Goal: Information Seeking & Learning: Learn about a topic

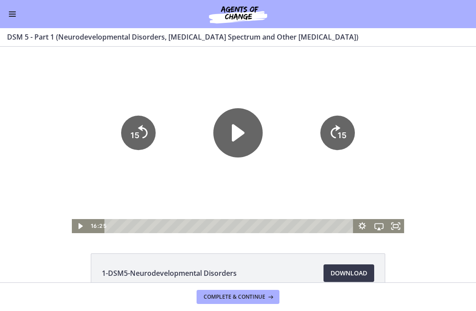
scroll to position [248, 0]
click at [13, 12] on button "Enable menu" at bounding box center [12, 14] width 11 height 11
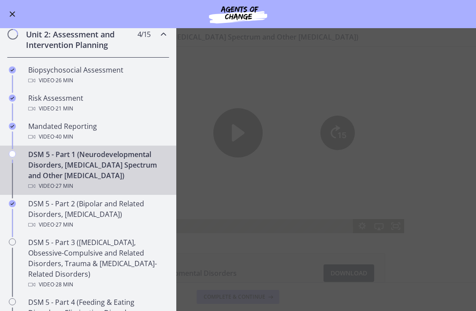
click at [52, 171] on div "DSM 5 - Part 1 (Neurodevelopmental Disorders, [MEDICAL_DATA] Spectrum and Other…" at bounding box center [96, 170] width 137 height 42
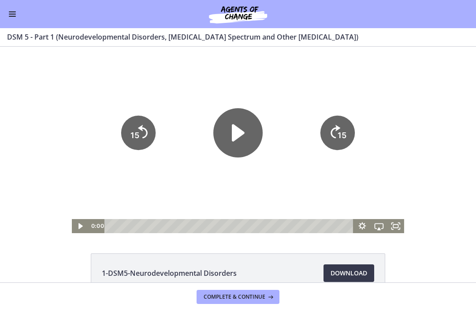
click at [239, 143] on icon "Play Video" at bounding box center [237, 132] width 49 height 49
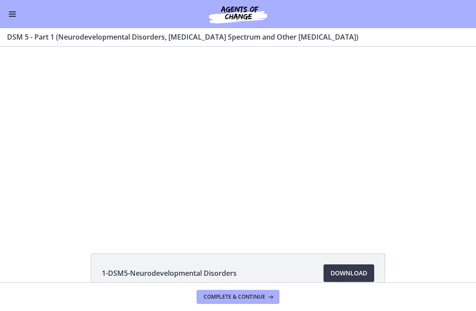
click at [251, 141] on div at bounding box center [238, 140] width 332 height 187
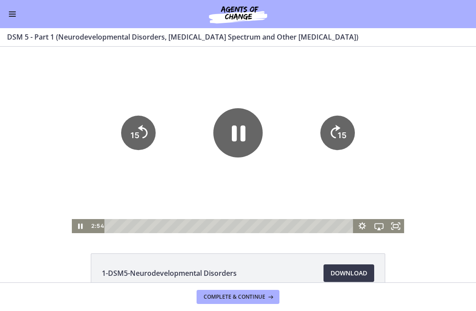
click at [234, 136] on icon "Pause" at bounding box center [239, 134] width 14 height 16
click at [246, 129] on icon "Play Video" at bounding box center [237, 132] width 49 height 49
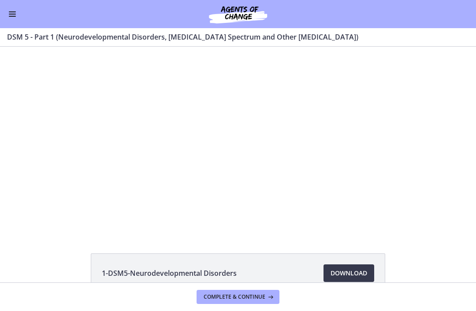
click at [301, 155] on div at bounding box center [238, 140] width 332 height 187
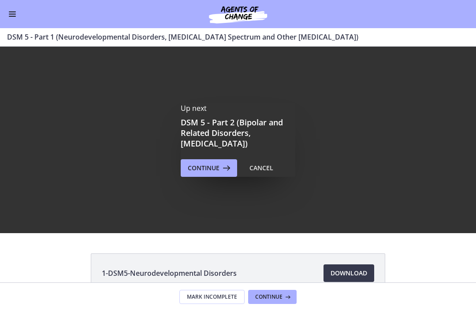
click at [213, 161] on button "Continue" at bounding box center [209, 168] width 56 height 18
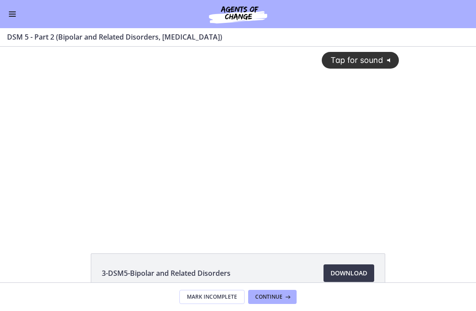
click at [361, 57] on span "Tap for sound" at bounding box center [352, 59] width 60 height 9
click at [15, 15] on button "Enable menu" at bounding box center [12, 14] width 11 height 11
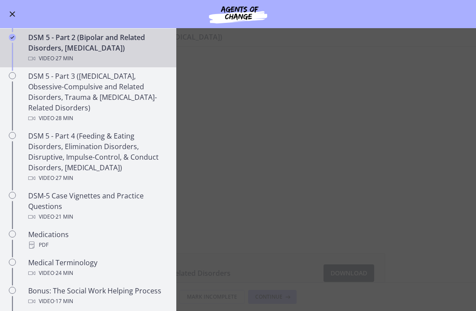
scroll to position [414, 0]
click at [454, 116] on main "DSM 5 - Part 2 (Bipolar and Related Disorders, [MEDICAL_DATA]) Enable fullscree…" at bounding box center [238, 169] width 476 height 283
click at [24, 10] on div "Go to Dashboard" at bounding box center [238, 14] width 476 height 28
click at [26, 4] on div "Go to Dashboard" at bounding box center [238, 14] width 476 height 28
click at [22, 4] on div "Go to Dashboard" at bounding box center [238, 14] width 476 height 28
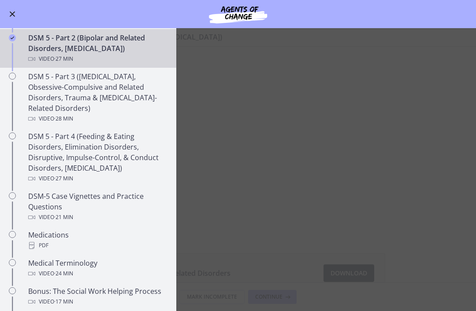
click at [26, 6] on div "Go to Dashboard" at bounding box center [238, 14] width 476 height 28
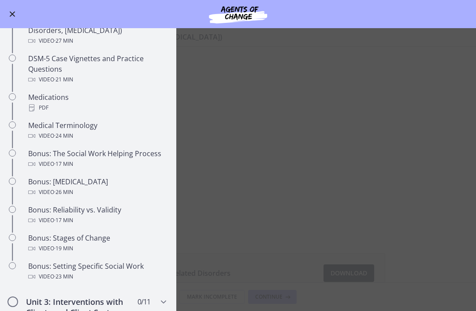
scroll to position [552, 0]
click at [2, 158] on link "Bonus: The Social Work Helping Process Video · 17 min" at bounding box center [88, 158] width 176 height 28
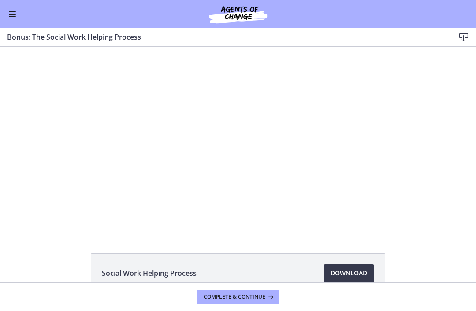
click at [27, 2] on div "Go to Dashboard" at bounding box center [238, 14] width 476 height 28
click at [20, 8] on div "Go to Dashboard" at bounding box center [238, 14] width 476 height 28
click at [15, 11] on span "Enable menu" at bounding box center [12, 11] width 7 height 1
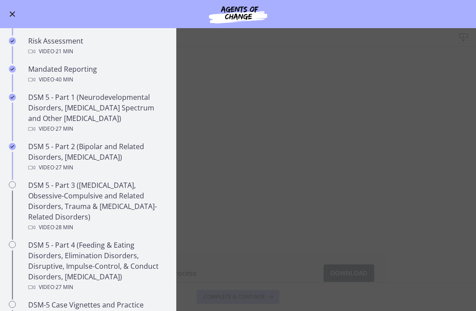
scroll to position [304, 0]
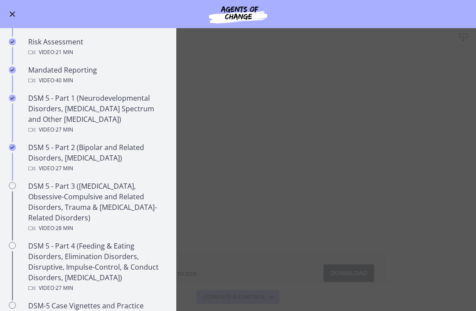
click at [30, 161] on div "DSM 5 - Part 2 (Bipolar and Related Disorders, [MEDICAL_DATA]) Video · 27 min" at bounding box center [96, 158] width 137 height 32
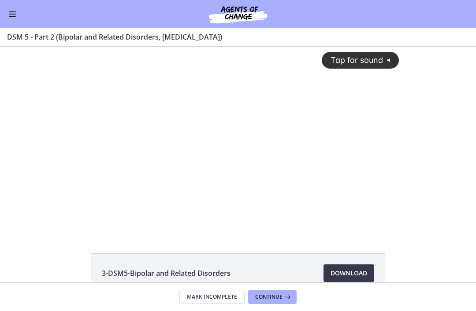
click at [380, 59] on span "Tap for sound" at bounding box center [352, 59] width 60 height 9
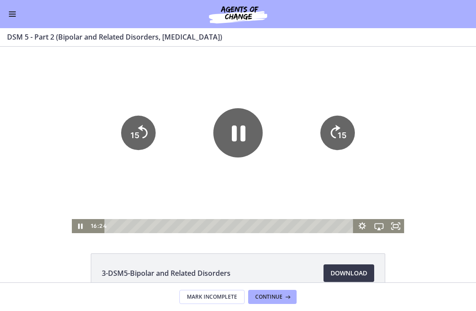
click at [16, 9] on button "Enable menu" at bounding box center [12, 14] width 11 height 11
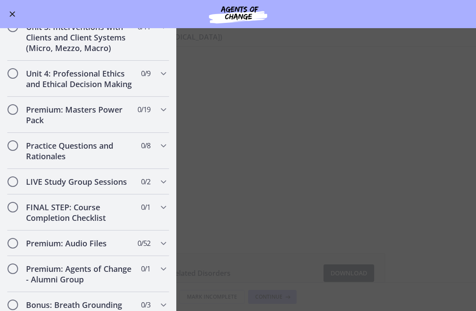
scroll to position [828, 0]
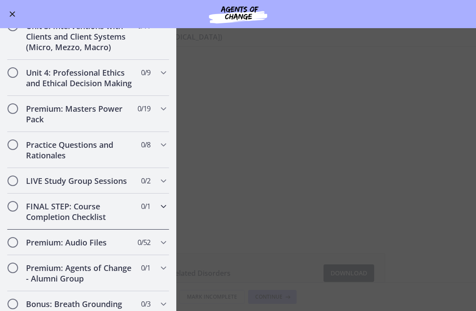
click at [157, 213] on div "FINAL STEP: Course Completion Checklist 0 / 1 Completed" at bounding box center [88, 212] width 162 height 36
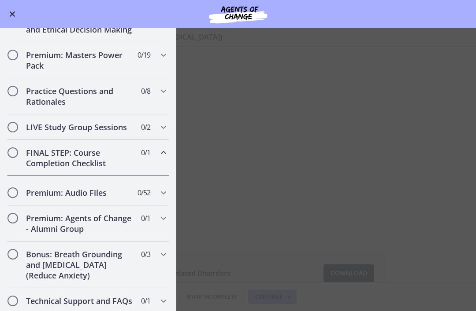
scroll to position [437, 0]
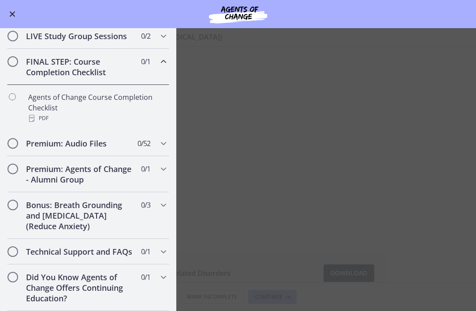
click at [137, 69] on div "FINAL STEP: Course Completion Checklist 0 / 1 Completed" at bounding box center [88, 67] width 162 height 36
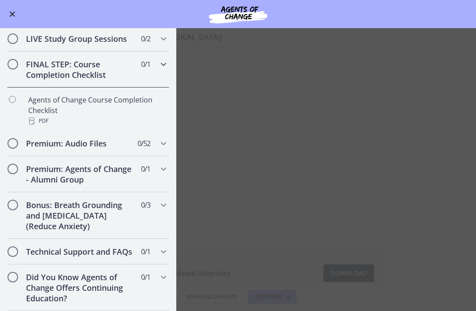
scroll to position [391, 0]
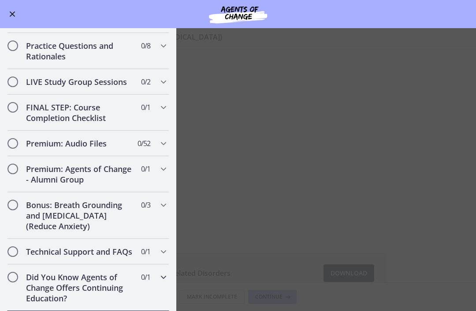
click at [133, 285] on div "Did You Know Agents of Change Offers Continuing Education? 0 / 1 Completed" at bounding box center [88, 288] width 162 height 47
click at [148, 287] on div "Did You Know Agents of Change Offers Continuing Education? 0 / 1 Completed" at bounding box center [88, 288] width 162 height 47
click at [157, 279] on div "Did You Know Agents of Change Offers Continuing Education? 0 / 1 Completed" at bounding box center [88, 288] width 162 height 47
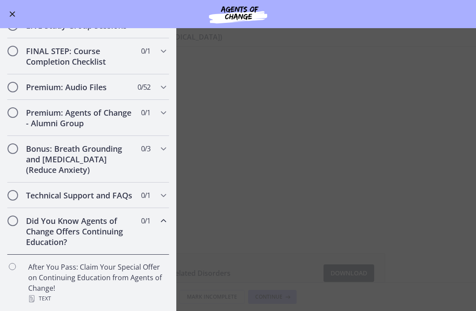
scroll to position [447, 0]
click at [161, 234] on div "Did You Know Agents of Change Offers Continuing Education? 0 / 1 Completed" at bounding box center [88, 231] width 162 height 47
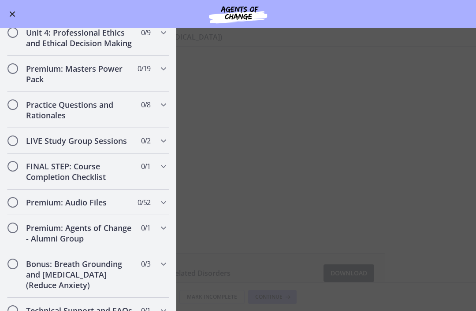
scroll to position [328, 0]
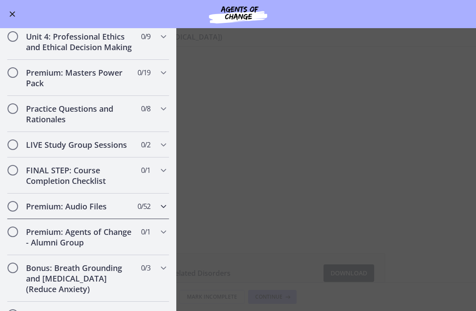
click at [155, 211] on div "Premium: Audio Files 0 / 52 Completed" at bounding box center [88, 207] width 162 height 26
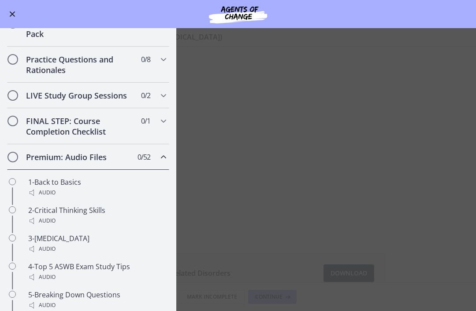
scroll to position [380, 0]
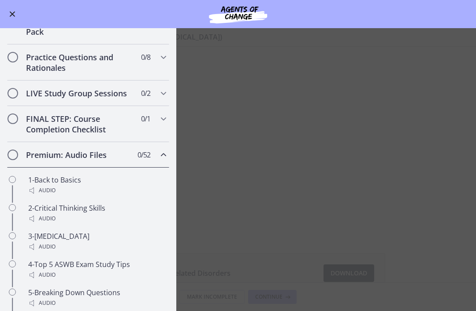
click at [143, 162] on div "Premium: Audio Files 0 / 52 Completed" at bounding box center [88, 155] width 162 height 26
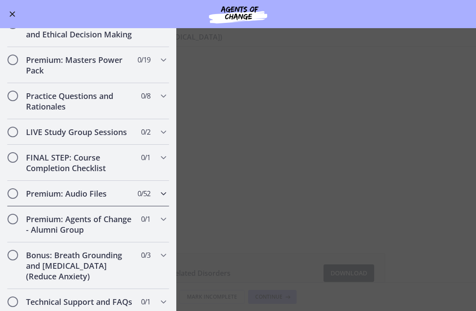
scroll to position [334, 0]
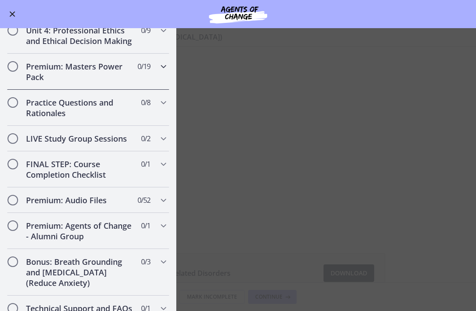
click at [147, 75] on div "Premium: Masters Power Pack 0 / 19 Completed" at bounding box center [88, 72] width 162 height 36
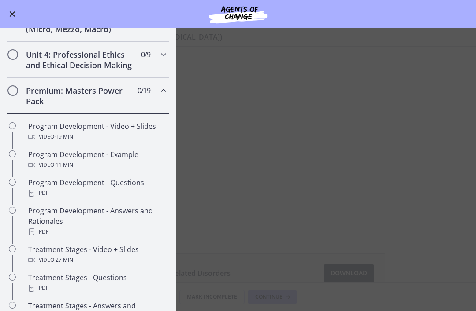
scroll to position [310, 0]
click at [158, 91] on div "Premium: Masters Power Pack 0 / 19 Completed" at bounding box center [88, 96] width 162 height 36
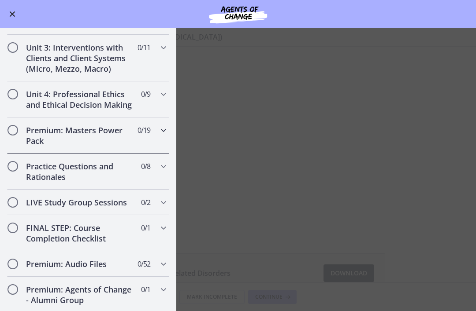
scroll to position [245, 0]
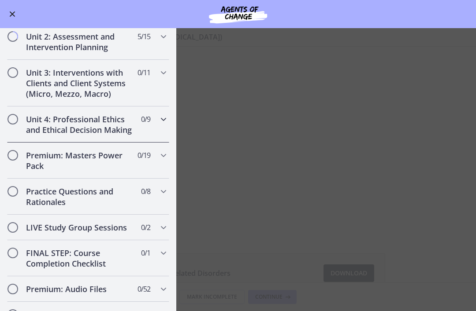
click at [136, 124] on div "Unit 4: Professional Ethics and Ethical Decision Making 0 / 9 Completed" at bounding box center [88, 125] width 162 height 36
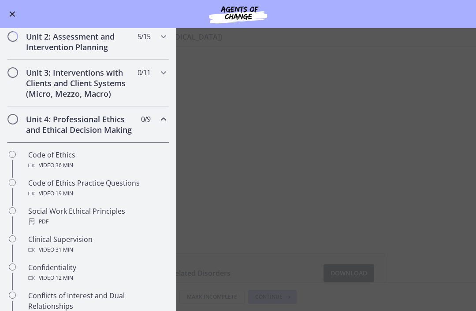
click at [137, 122] on div "Unit 4: Professional Ethics and Ethical Decision Making 0 / 9 Completed" at bounding box center [88, 125] width 162 height 36
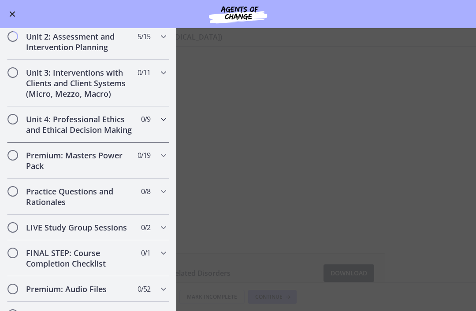
click at [141, 119] on span "0 / 9 Completed" at bounding box center [145, 119] width 9 height 11
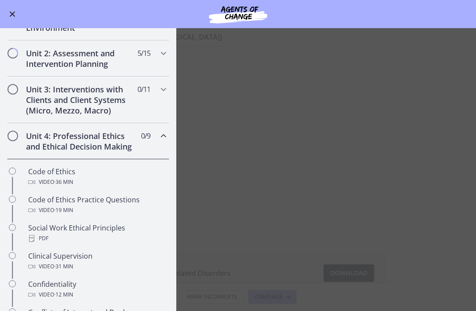
scroll to position [229, 0]
click at [166, 136] on icon "Chapters" at bounding box center [163, 136] width 11 height 11
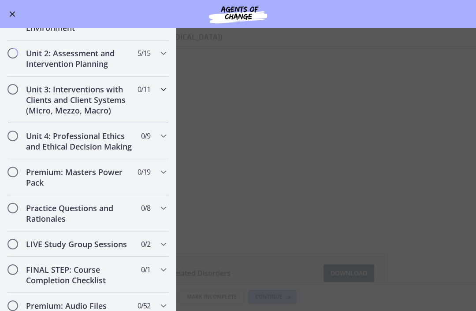
click at [160, 98] on div "Unit 3: Interventions with Clients and Client Systems (Micro, Mezzo, Macro) 0 /…" at bounding box center [88, 100] width 162 height 47
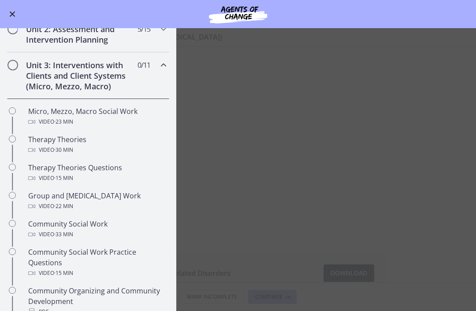
scroll to position [247, 0]
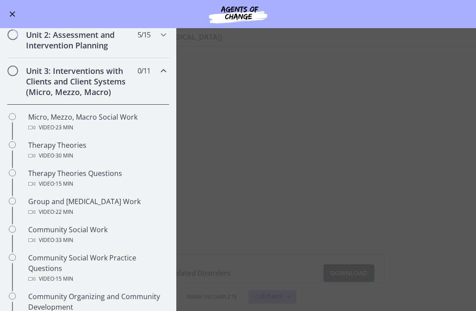
click at [167, 74] on icon "Chapters" at bounding box center [163, 71] width 11 height 11
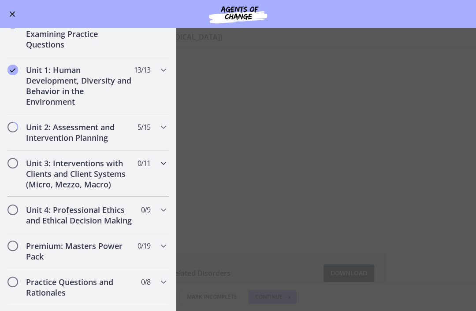
scroll to position [149, 0]
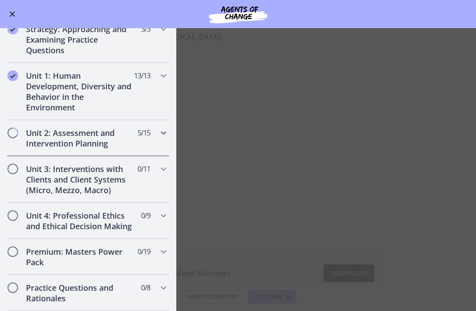
click at [144, 137] on span "5 / 15 Completed" at bounding box center [143, 133] width 13 height 11
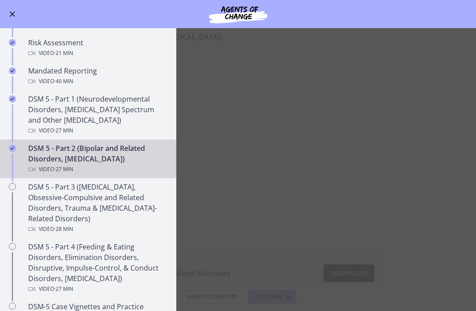
scroll to position [299, 0]
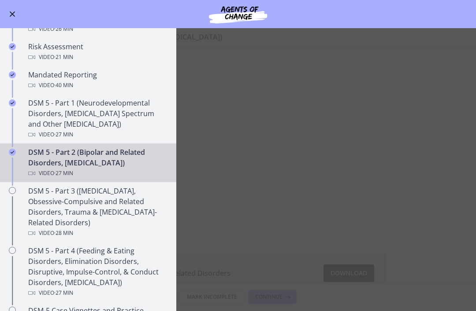
click at [15, 10] on button "Enable menu" at bounding box center [12, 14] width 11 height 11
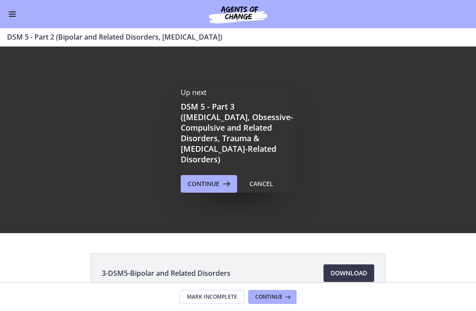
scroll to position [0, 0]
